Goal: Find specific page/section: Find specific page/section

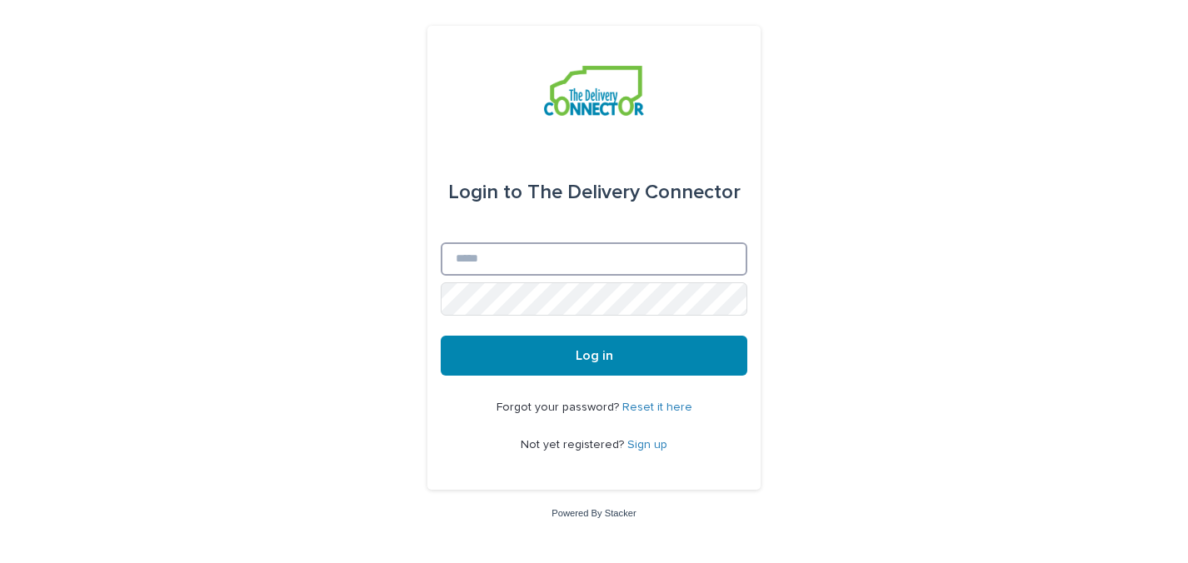
click at [584, 262] on input "Email" at bounding box center [594, 258] width 307 height 33
type input "**********"
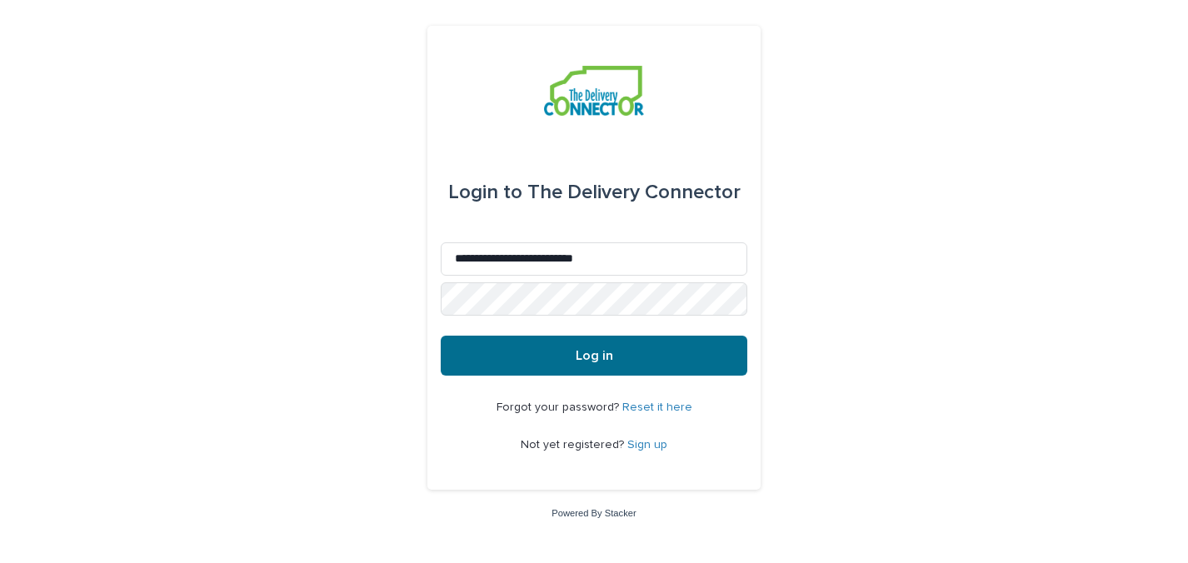
click at [595, 372] on button "Log in" at bounding box center [594, 356] width 307 height 40
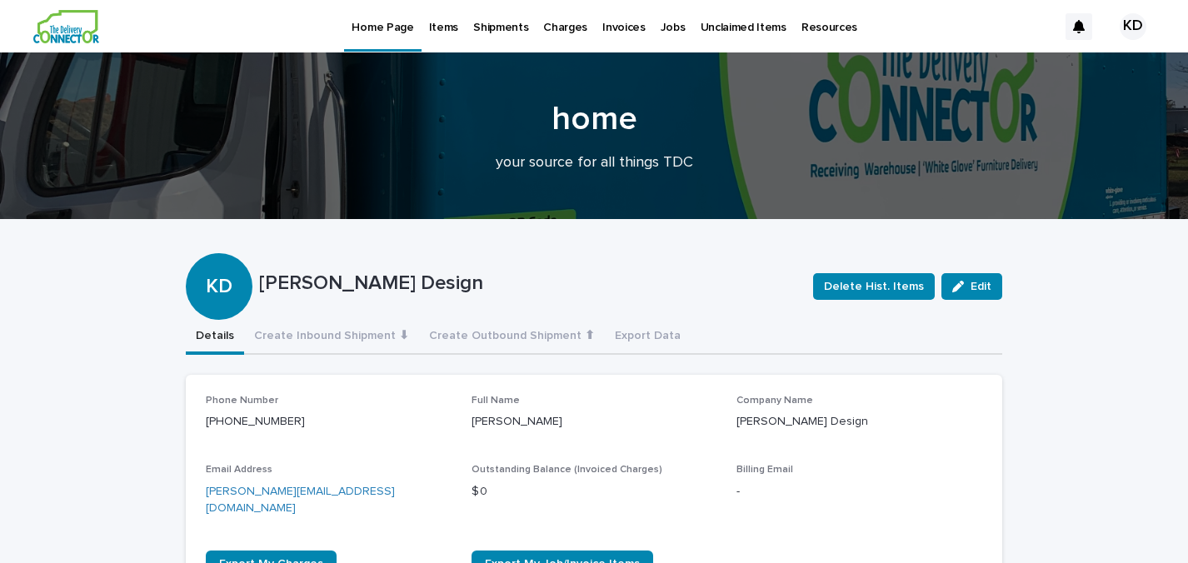
click at [439, 28] on p "Items" at bounding box center [443, 17] width 29 height 35
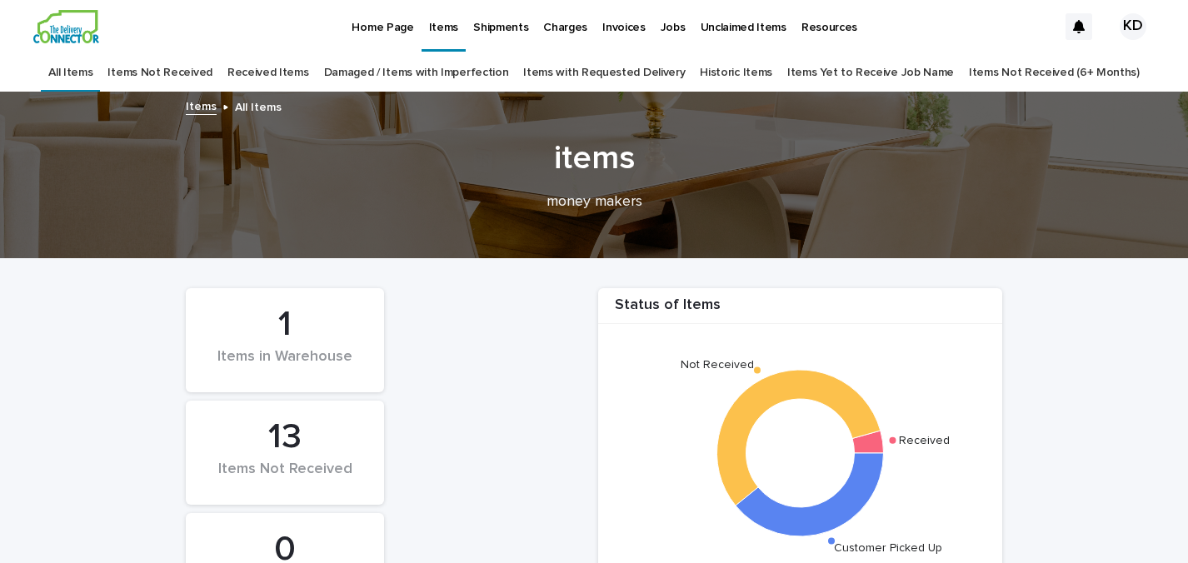
click at [380, 24] on p "Home Page" at bounding box center [383, 17] width 62 height 35
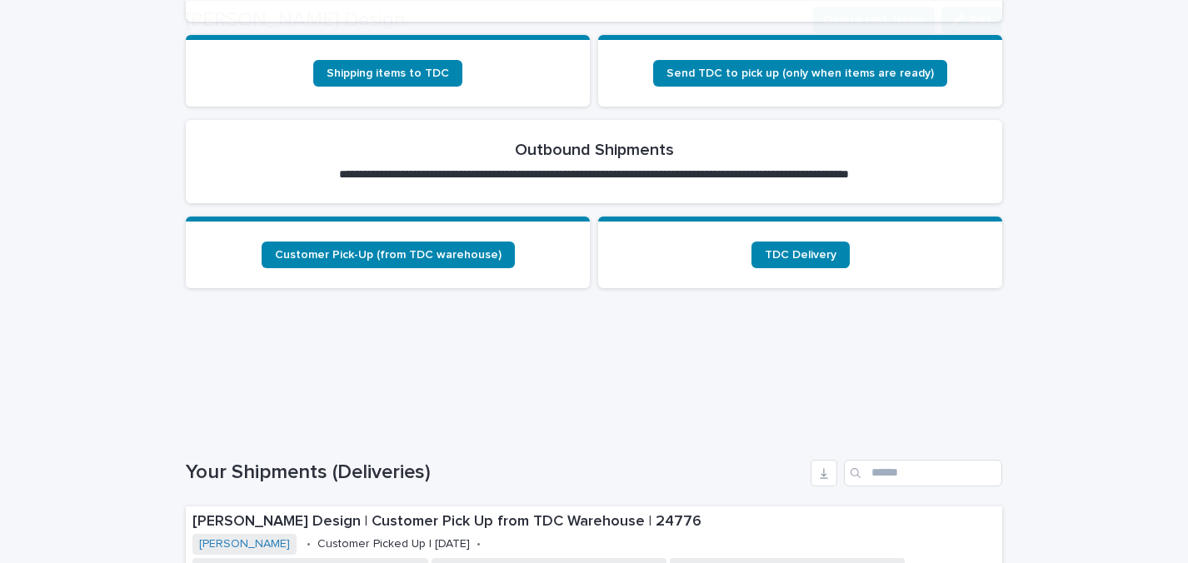
scroll to position [750, 0]
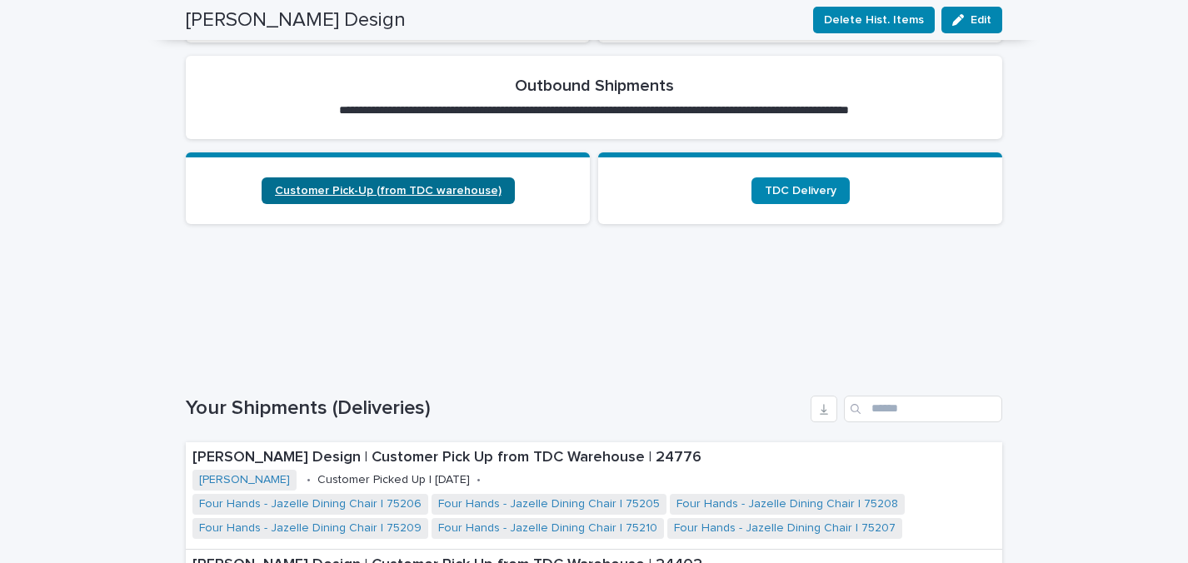
click at [351, 185] on span "Customer Pick-Up (from TDC warehouse)" at bounding box center [388, 191] width 227 height 12
